Goal: Task Accomplishment & Management: Manage account settings

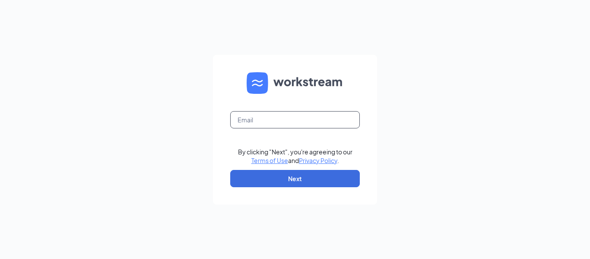
click at [316, 114] on input "text" at bounding box center [295, 119] width 130 height 17
type input "[EMAIL_ADDRESS][DOMAIN_NAME]"
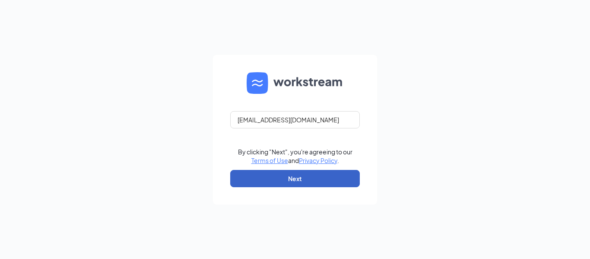
click at [290, 179] on button "Next" at bounding box center [295, 178] width 130 height 17
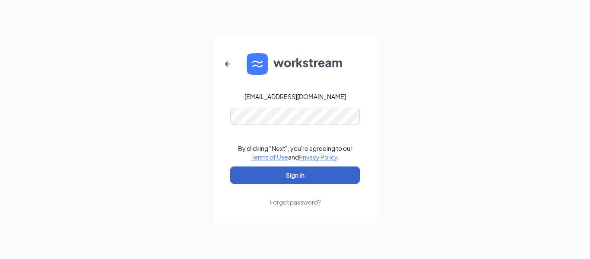
click at [301, 181] on button "Sign In" at bounding box center [295, 174] width 130 height 17
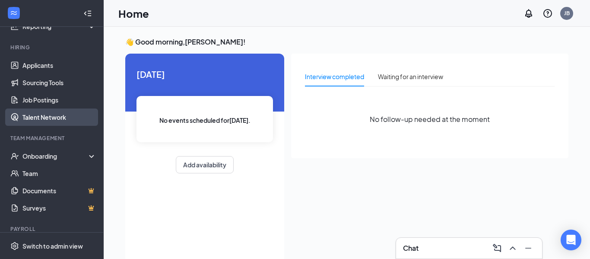
scroll to position [71, 0]
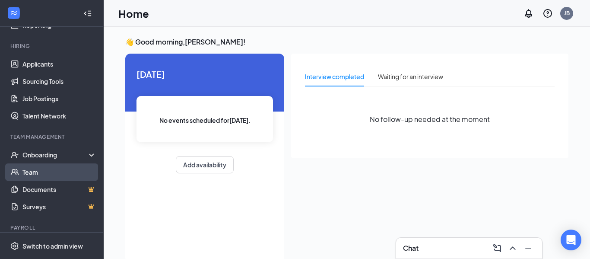
click at [35, 168] on link "Team" at bounding box center [59, 171] width 74 height 17
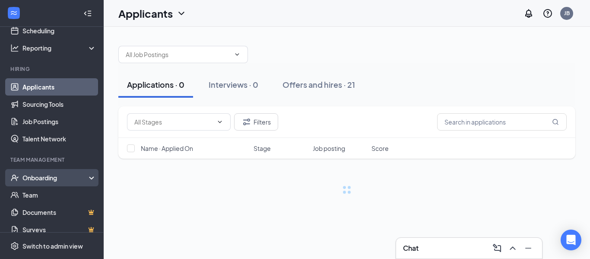
scroll to position [49, 0]
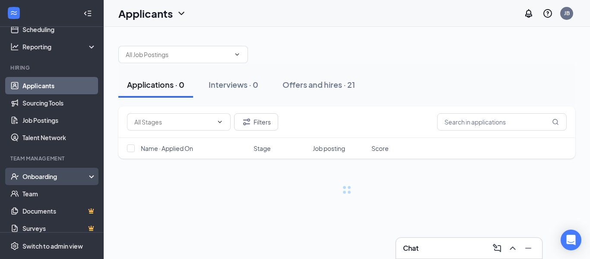
click at [54, 175] on div "Onboarding" at bounding box center [55, 176] width 67 height 9
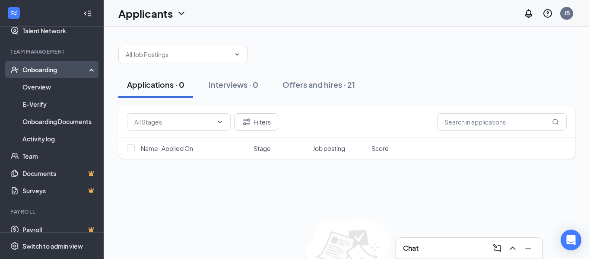
scroll to position [161, 0]
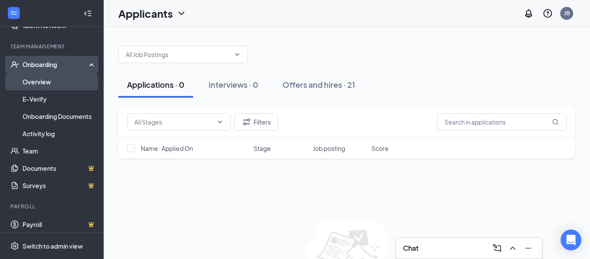
click at [52, 83] on link "Overview" at bounding box center [59, 81] width 74 height 17
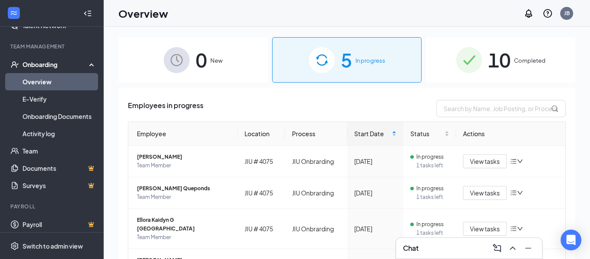
click at [472, 75] on div "10 Completed" at bounding box center [500, 59] width 149 height 45
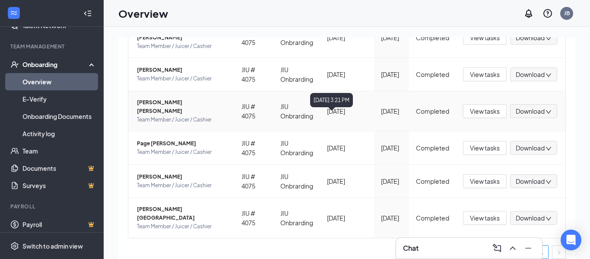
scroll to position [269, 0]
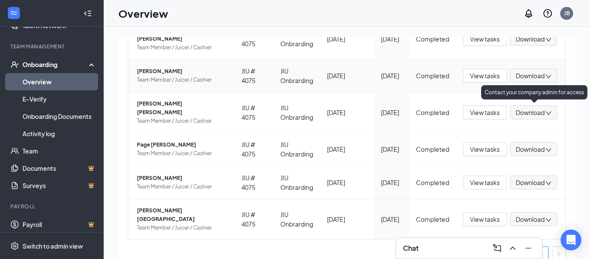
click at [521, 80] on span "Download" at bounding box center [530, 75] width 29 height 9
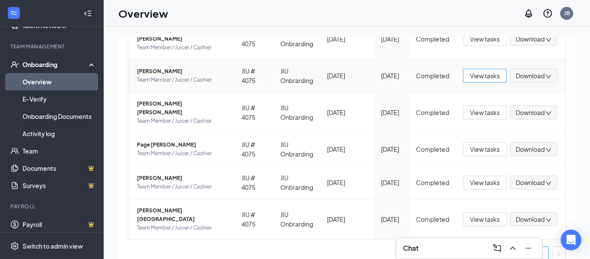
click at [485, 80] on span "View tasks" at bounding box center [485, 76] width 30 height 10
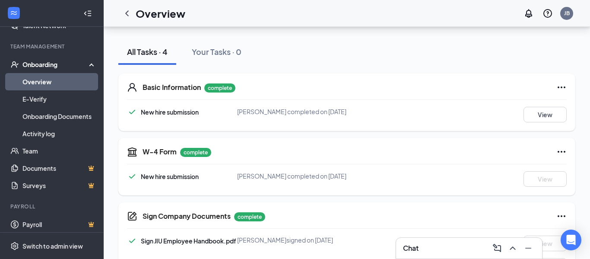
scroll to position [86, 0]
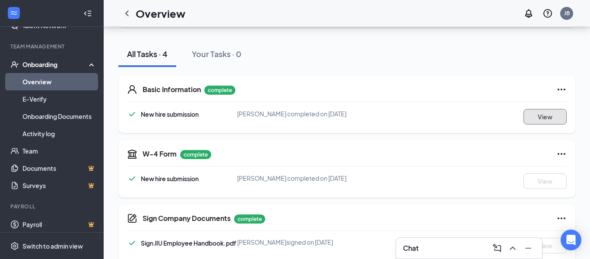
click at [546, 120] on button "View" at bounding box center [544, 117] width 43 height 16
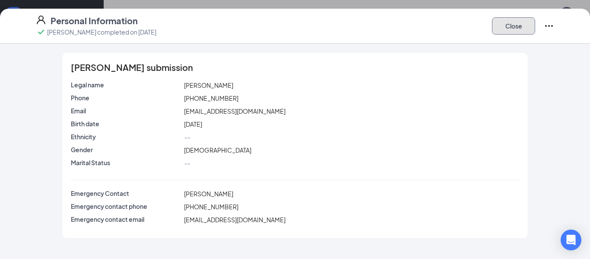
click at [529, 28] on button "Close" at bounding box center [513, 25] width 43 height 17
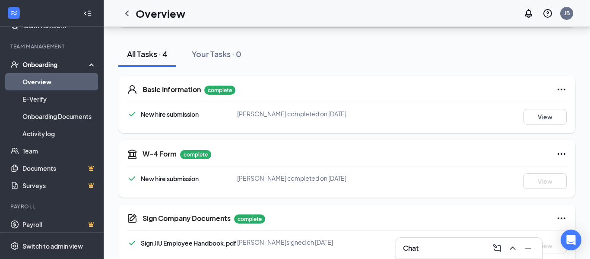
click at [559, 88] on icon "Ellipses" at bounding box center [561, 89] width 10 height 10
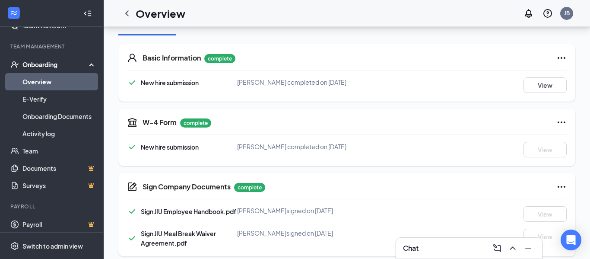
scroll to position [128, 0]
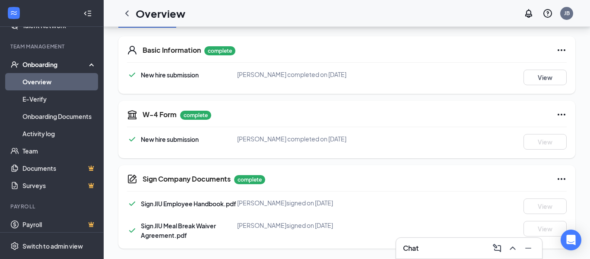
click at [523, 130] on div "W-4 Form complete New hire submission Tyrone Amora completed on Sep 4, 2024 View" at bounding box center [346, 129] width 457 height 57
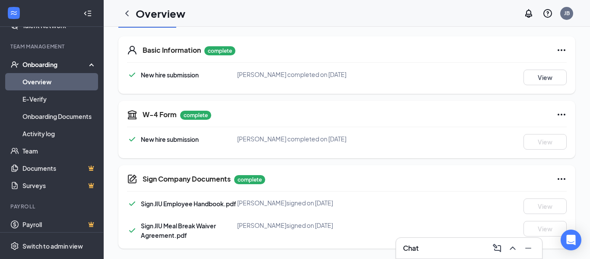
scroll to position [0, 0]
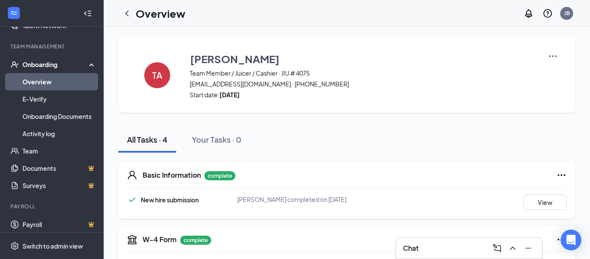
click at [553, 56] on img at bounding box center [553, 56] width 10 height 10
click at [555, 70] on span "View details" at bounding box center [553, 72] width 34 height 10
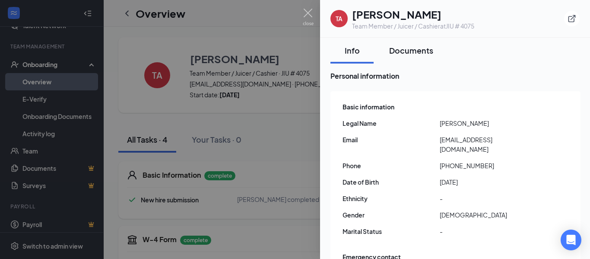
click at [402, 53] on div "Documents" at bounding box center [411, 50] width 44 height 11
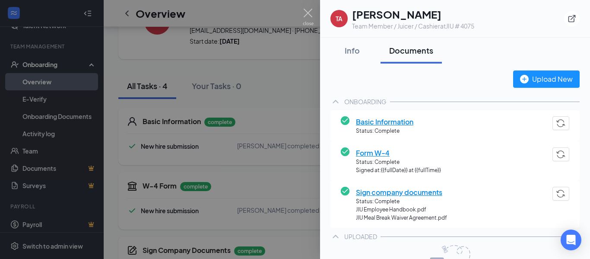
scroll to position [57, 0]
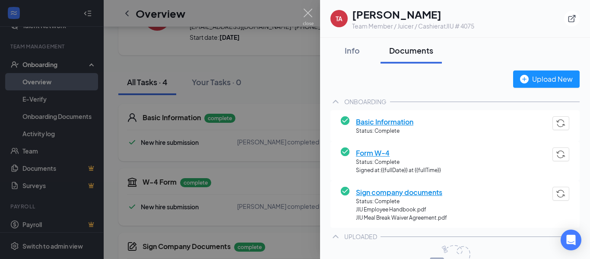
click at [375, 156] on span "Form W-4" at bounding box center [398, 152] width 85 height 11
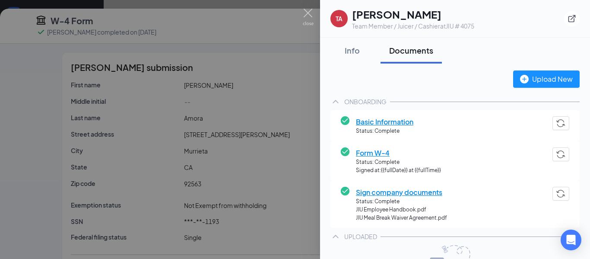
scroll to position [69, 0]
click at [307, 15] on img at bounding box center [308, 17] width 11 height 17
